Goal: Task Accomplishment & Management: Use online tool/utility

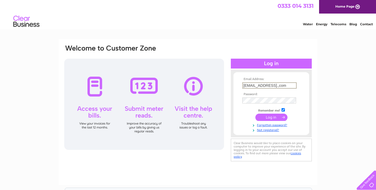
click at [281, 87] on input "hbhummingbird1@gmail.,com" at bounding box center [269, 86] width 54 height 6
type input "hbhummingbird1@gmail.com"
click at [268, 98] on td at bounding box center [271, 100] width 61 height 9
click at [271, 123] on td at bounding box center [271, 118] width 61 height 10
click at [272, 119] on input "submit" at bounding box center [271, 116] width 32 height 7
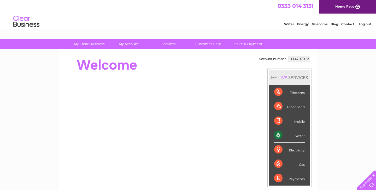
click at [293, 137] on div "Water" at bounding box center [289, 136] width 31 height 14
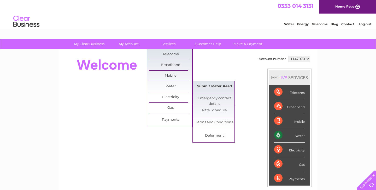
click at [211, 87] on link "Submit Meter Read" at bounding box center [214, 87] width 43 height 10
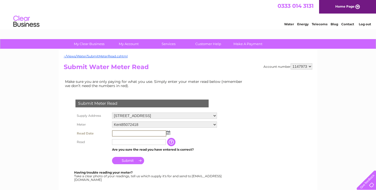
click at [129, 134] on input "text" at bounding box center [139, 134] width 54 height 6
click at [169, 135] on img at bounding box center [168, 133] width 4 height 4
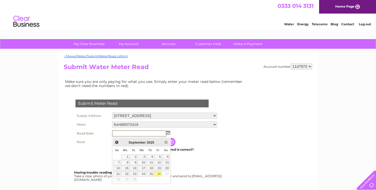
click at [156, 173] on link "26" at bounding box center [157, 174] width 7 height 5
type input "2025/09/26"
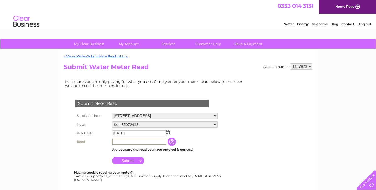
click at [129, 144] on input "text" at bounding box center [139, 142] width 54 height 6
type input "0883"
click at [132, 165] on input "Submit" at bounding box center [128, 160] width 32 height 7
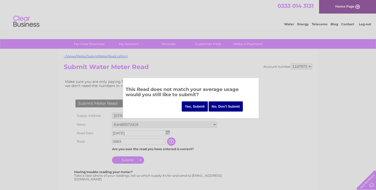
click at [192, 105] on input "Yes, Submit" at bounding box center [195, 107] width 26 height 10
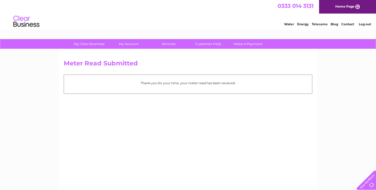
click at [350, 24] on link "Contact" at bounding box center [347, 24] width 13 height 4
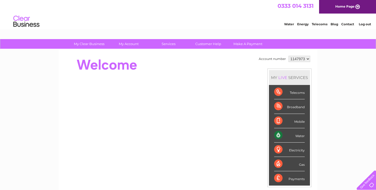
click at [372, 182] on div at bounding box center [365, 179] width 21 height 21
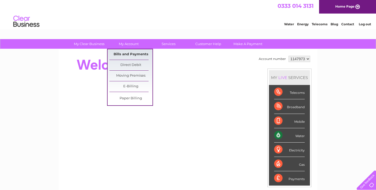
click at [128, 54] on link "Bills and Payments" at bounding box center [130, 54] width 43 height 10
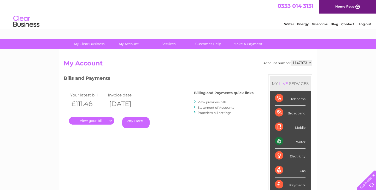
click at [211, 101] on link "View previous bills" at bounding box center [212, 102] width 29 height 4
